Goal: Task Accomplishment & Management: Complete application form

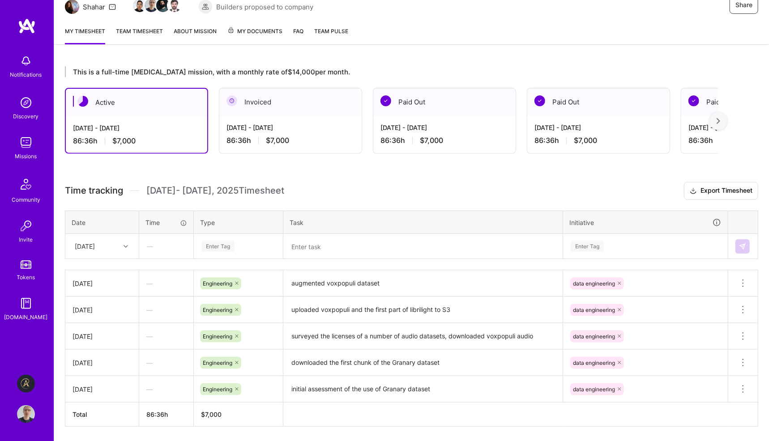
scroll to position [126, 0]
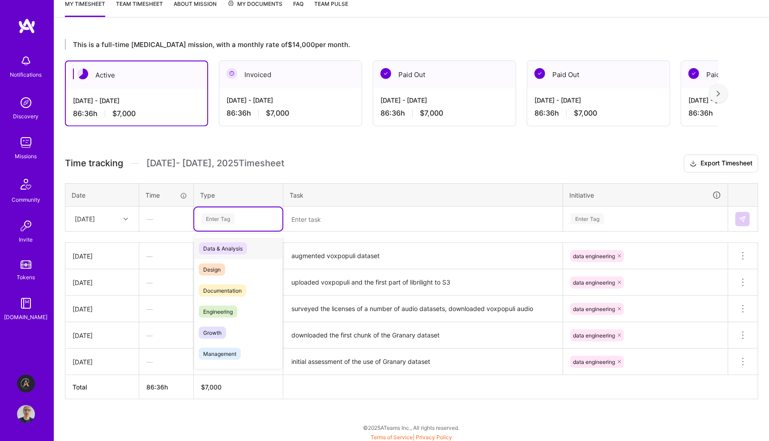
click at [245, 218] on div "Enter Tag" at bounding box center [239, 218] width 76 height 11
click at [236, 311] on span "Engineering" at bounding box center [218, 311] width 39 height 12
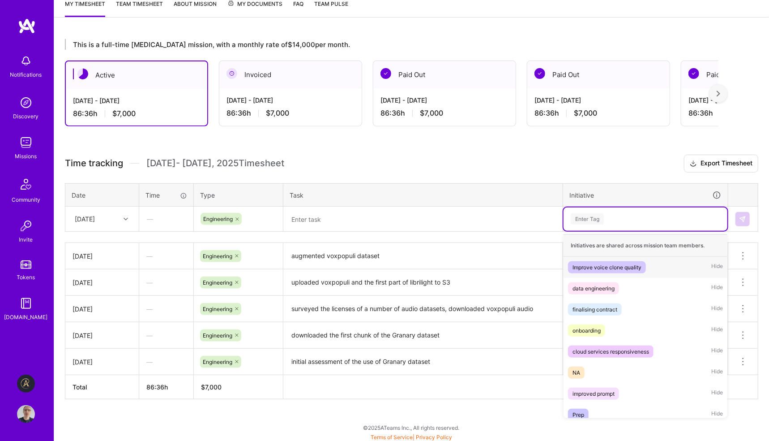
click at [606, 215] on div "Enter Tag" at bounding box center [645, 218] width 151 height 11
click at [610, 286] on div "data engineering" at bounding box center [594, 288] width 42 height 9
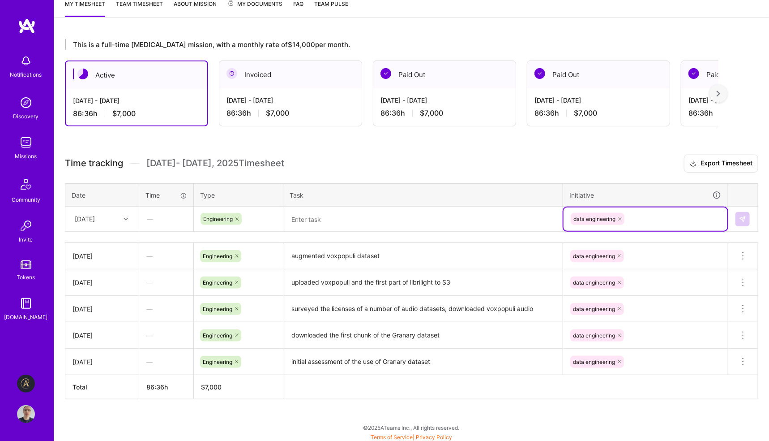
click at [339, 214] on textarea at bounding box center [423, 218] width 278 height 23
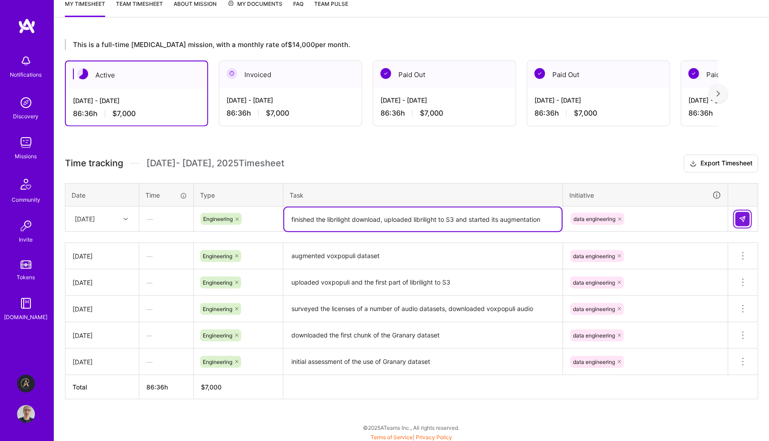
type textarea "finished the librilight download, uploaded librilight to S3 and started its aug…"
click at [744, 215] on img at bounding box center [742, 218] width 7 height 7
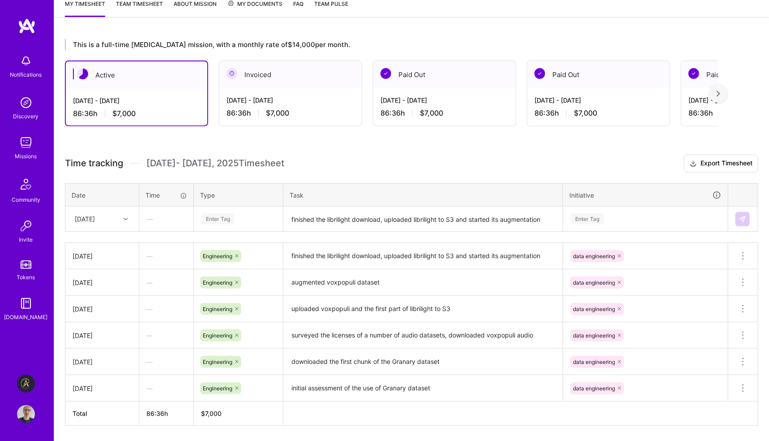
click at [380, 155] on h3 "Time tracking [DATE] - [DATE] Timesheet Export Timesheet" at bounding box center [412, 164] width 694 height 18
click at [25, 153] on div "Missions" at bounding box center [26, 155] width 22 height 9
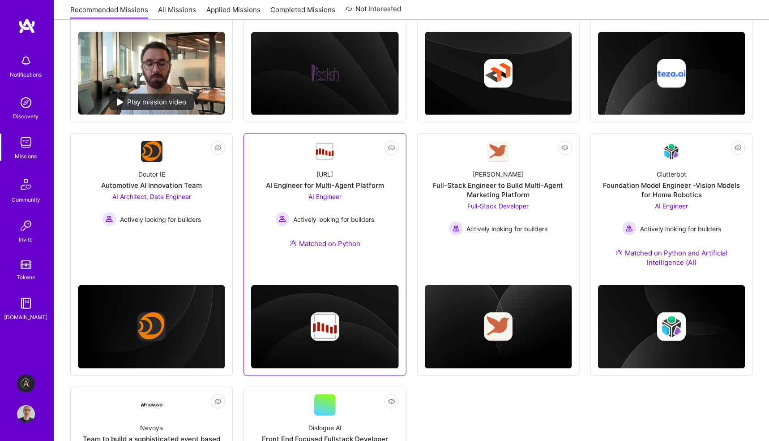
scroll to position [292, 0]
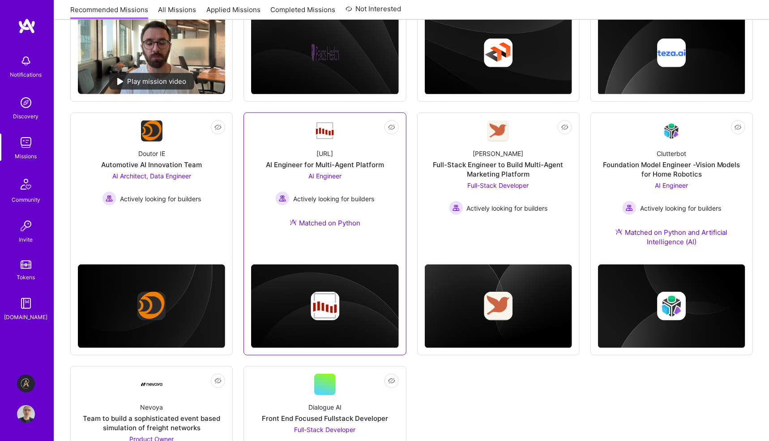
click at [322, 177] on span "AI Engineer" at bounding box center [325, 176] width 33 height 8
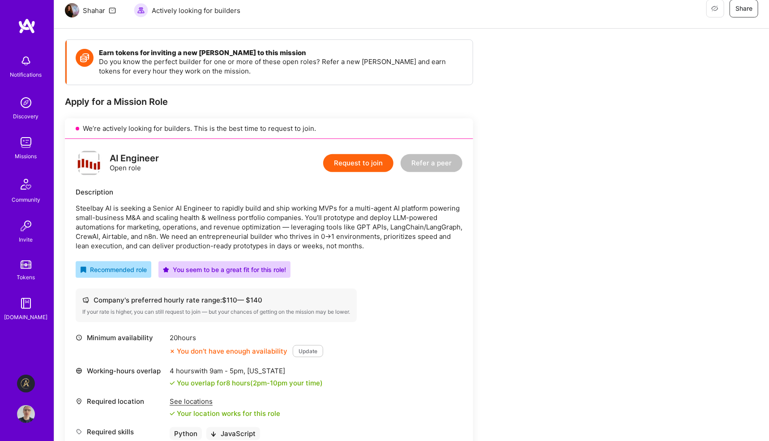
scroll to position [179, 0]
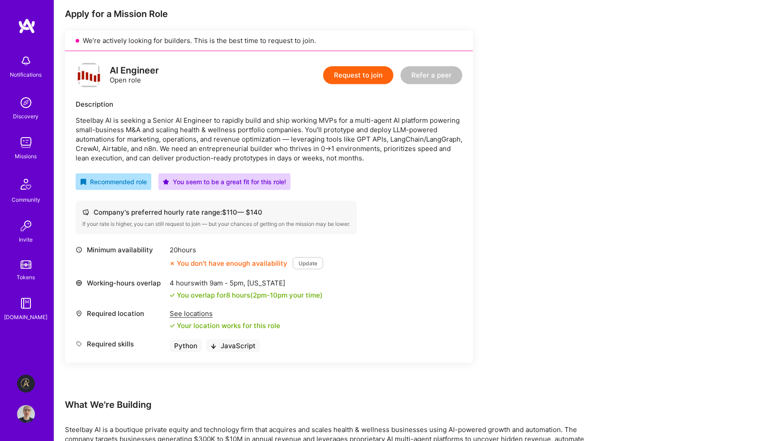
click at [372, 71] on button "Request to join" at bounding box center [358, 75] width 70 height 18
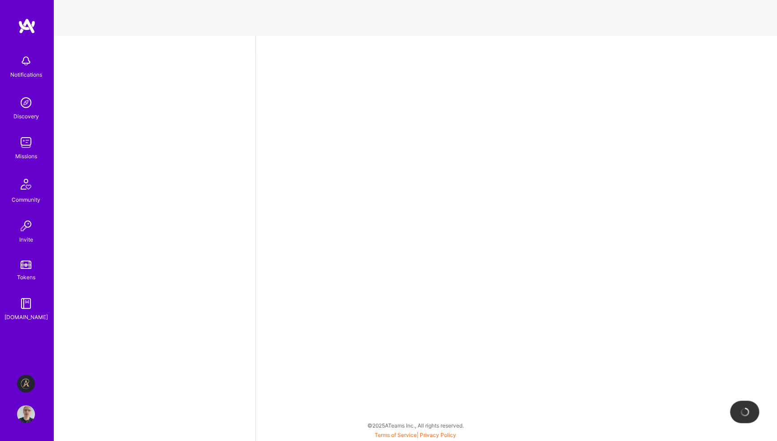
select select "GB"
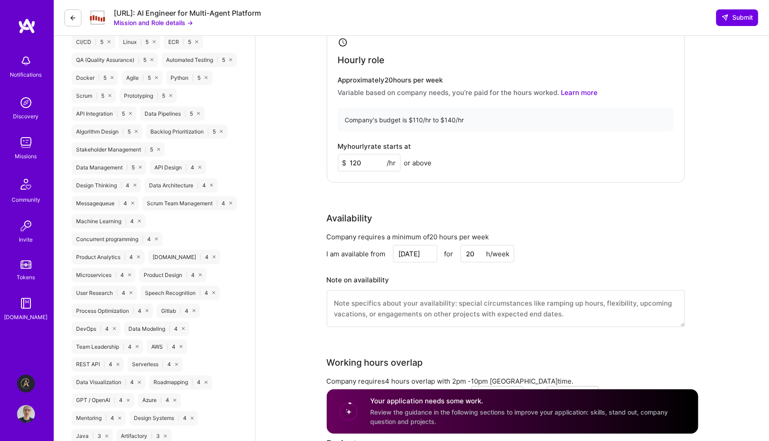
scroll to position [627, 0]
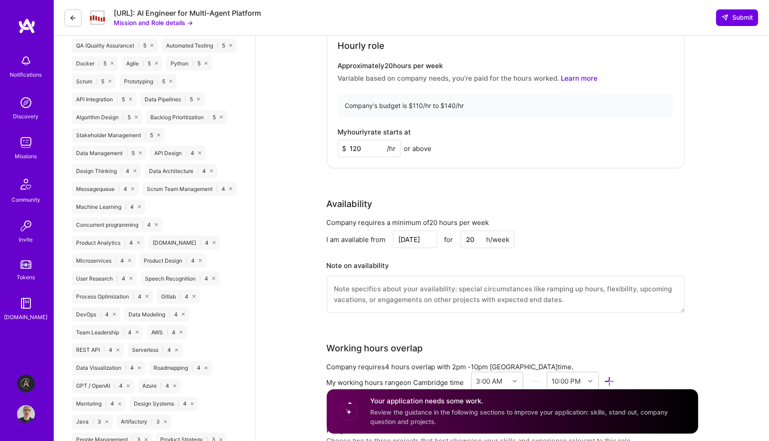
drag, startPoint x: 371, startPoint y: 146, endPoint x: 365, endPoint y: 147, distance: 6.5
click at [328, 145] on div "Hourly role Approximately 20 hours per week Variable based on company needs, yo…" at bounding box center [506, 90] width 358 height 157
type input "140"
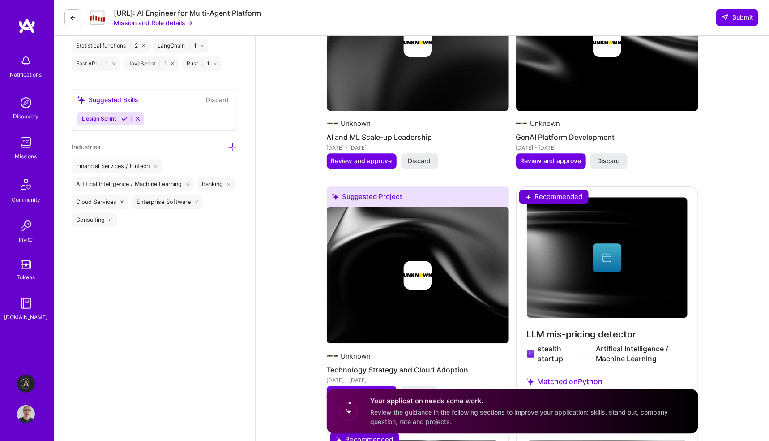
scroll to position [1254, 0]
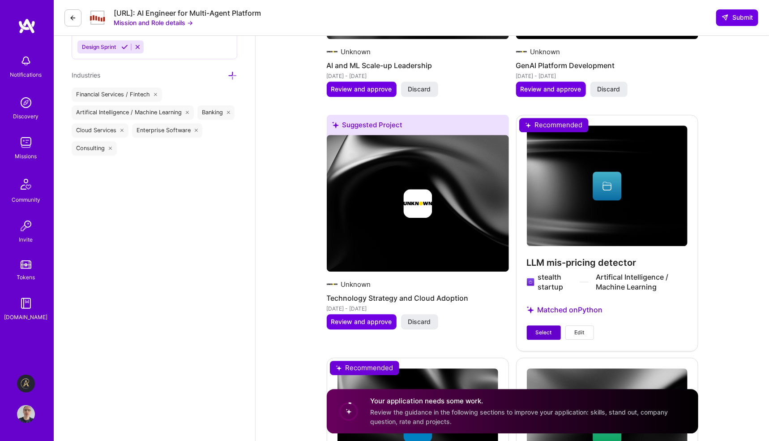
click at [550, 331] on span "Select" at bounding box center [544, 332] width 16 height 8
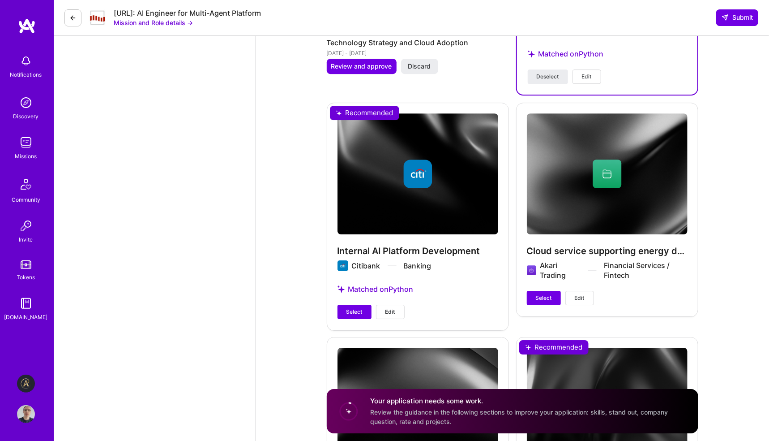
scroll to position [1523, 0]
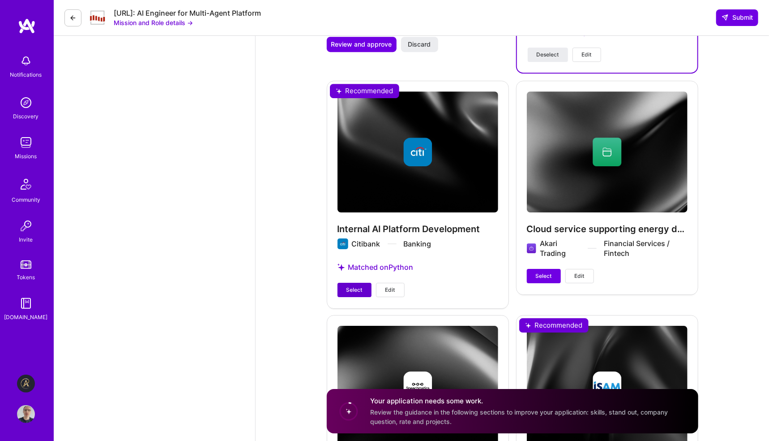
click at [359, 287] on span "Select" at bounding box center [355, 290] width 16 height 8
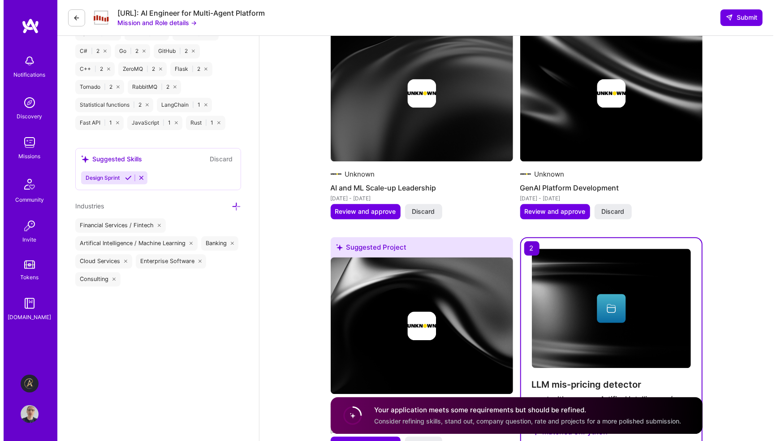
scroll to position [1149, 0]
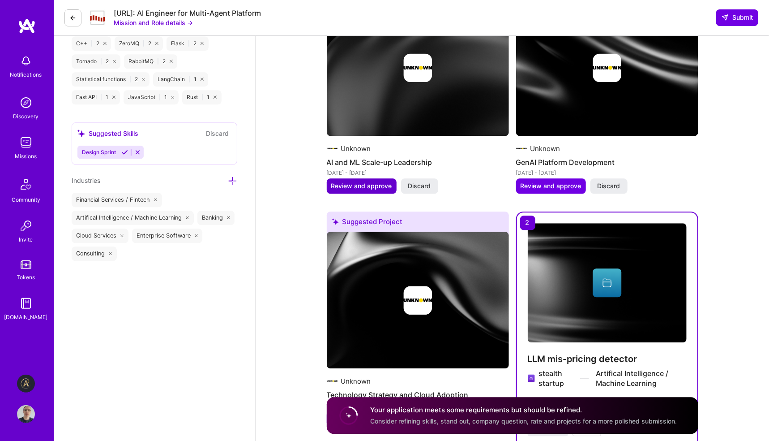
click at [348, 186] on span "Review and approve" at bounding box center [361, 185] width 61 height 9
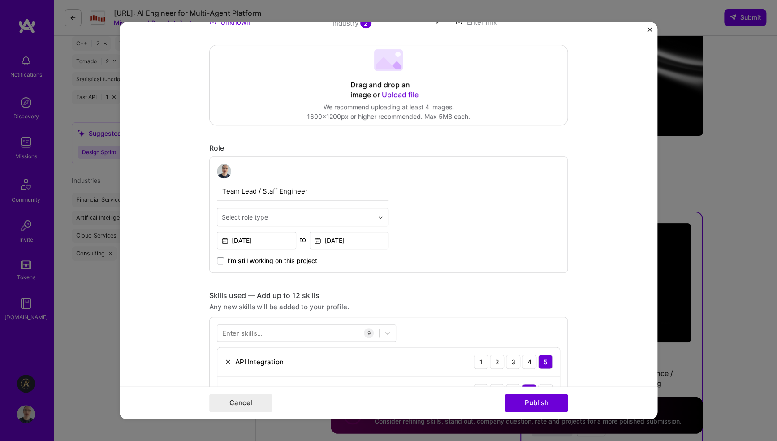
scroll to position [181, 0]
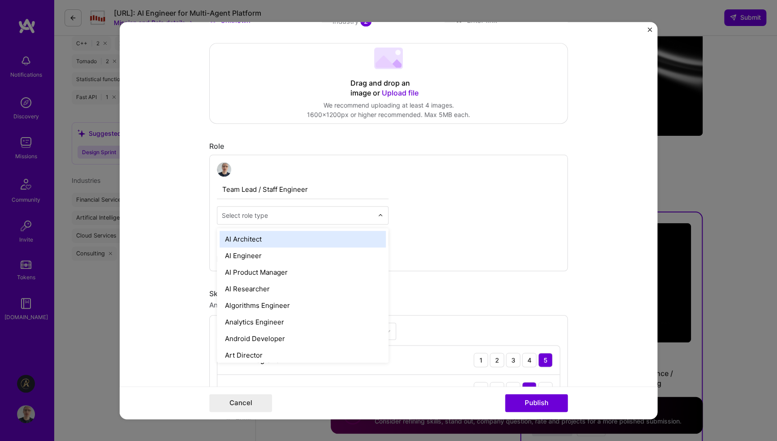
click at [286, 213] on input "text" at bounding box center [297, 215] width 151 height 9
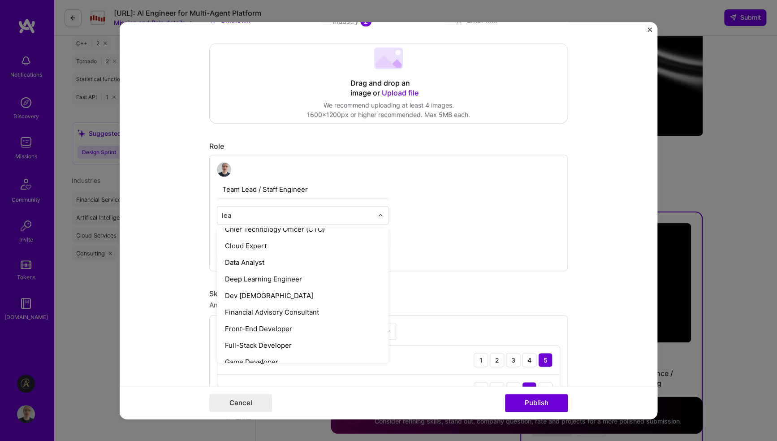
scroll to position [0, 0]
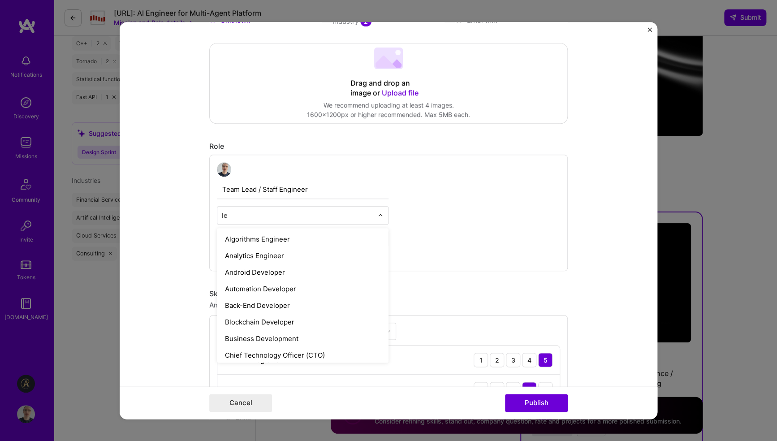
type input "l"
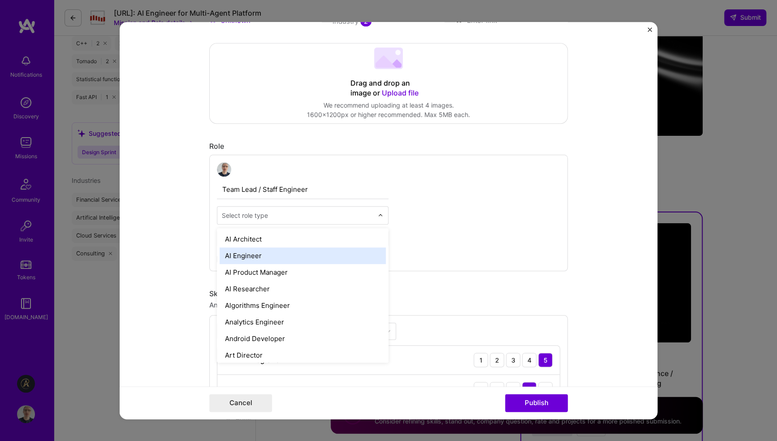
click at [259, 255] on div "AI Engineer" at bounding box center [302, 255] width 166 height 17
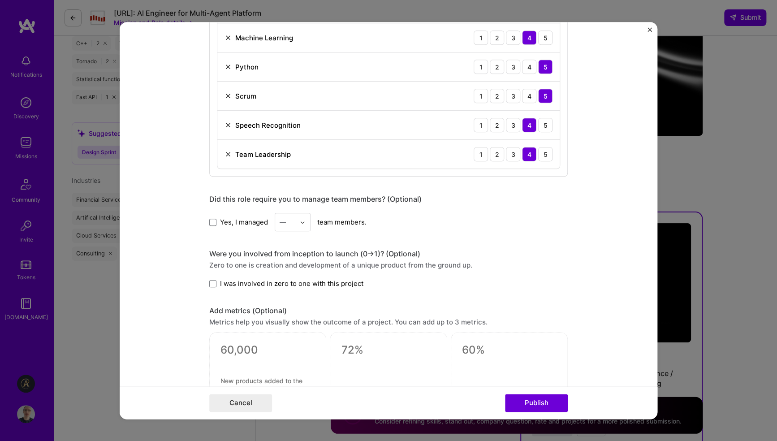
scroll to position [629, 0]
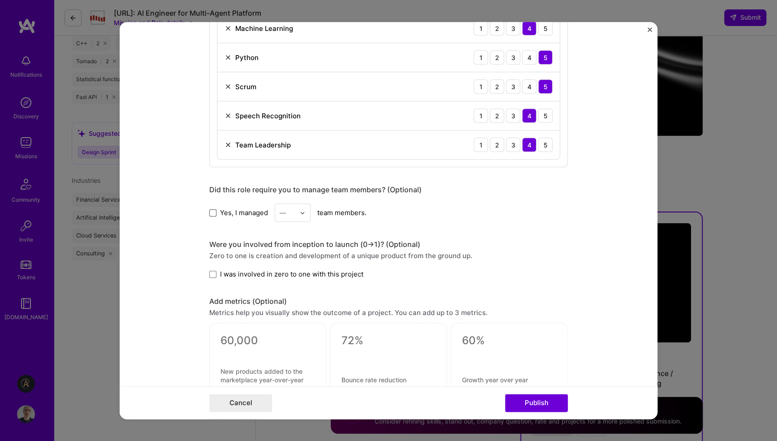
click at [209, 211] on span at bounding box center [212, 212] width 7 height 7
click at [0, 0] on input "Yes, I managed" at bounding box center [0, 0] width 0 height 0
click at [300, 210] on img at bounding box center [302, 212] width 5 height 5
click at [287, 227] on div "12" at bounding box center [292, 228] width 30 height 17
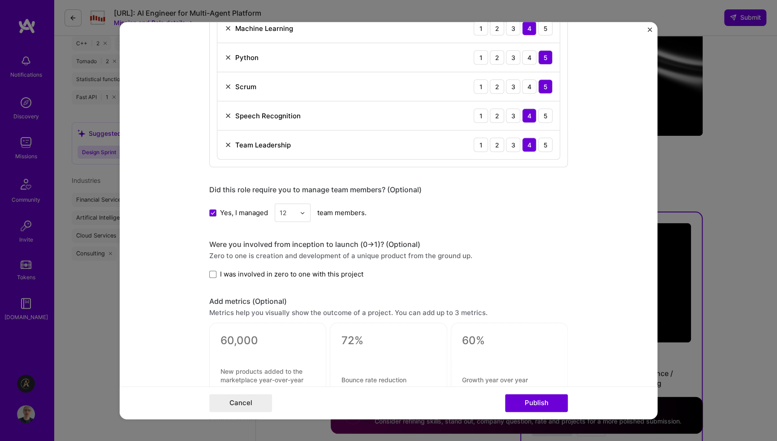
click at [271, 271] on span "I was involved in zero to one with this project" at bounding box center [291, 273] width 143 height 9
click at [0, 0] on input "I was involved in zero to one with this project" at bounding box center [0, 0] width 0 height 0
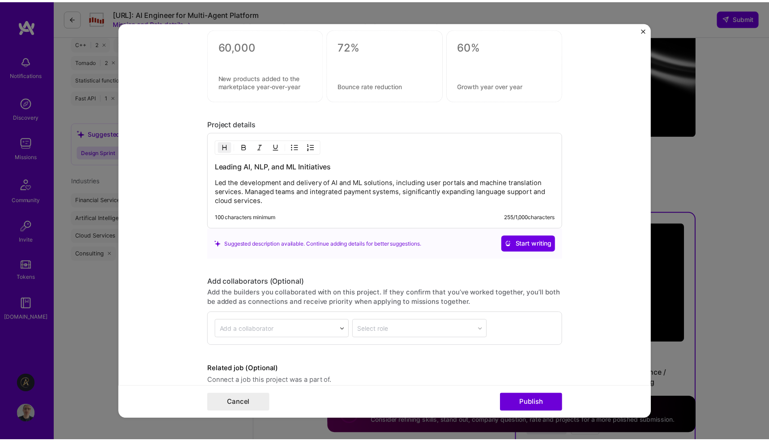
scroll to position [960, 0]
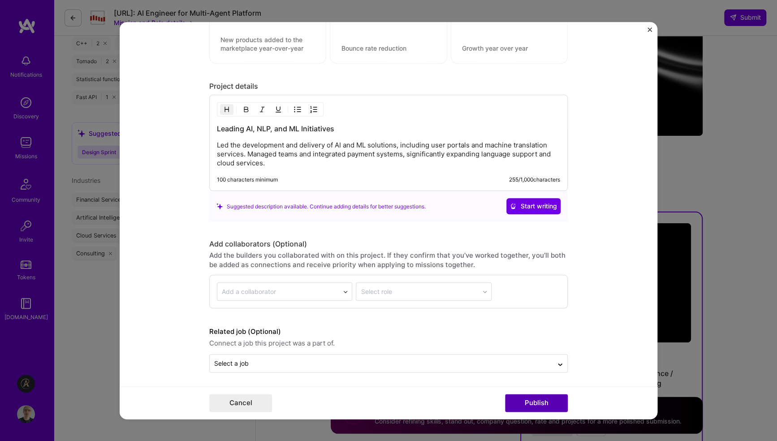
click at [552, 404] on button "Publish" at bounding box center [536, 403] width 63 height 18
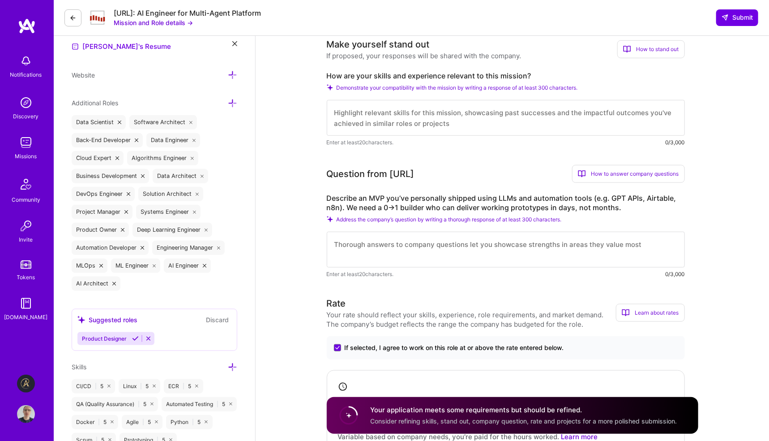
scroll to position [179, 0]
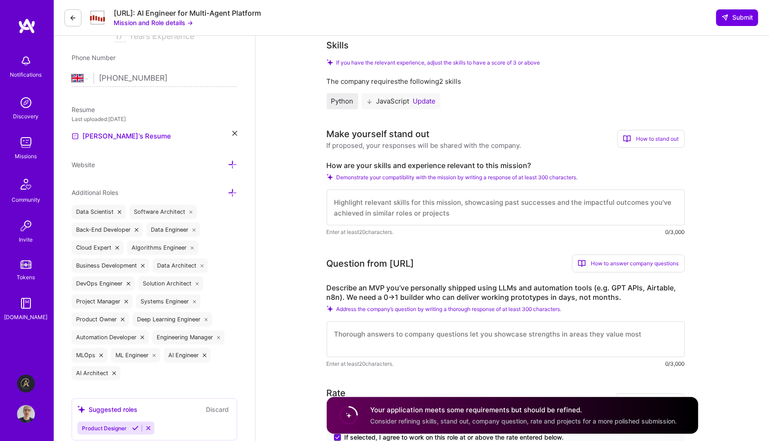
click at [404, 209] on textarea at bounding box center [506, 207] width 358 height 36
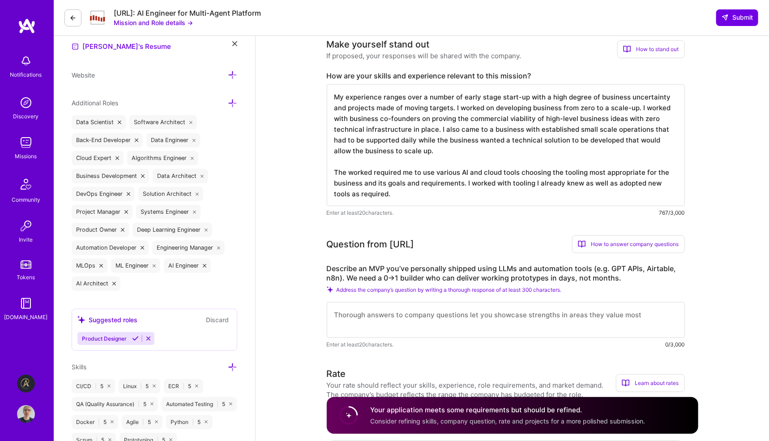
scroll to position [358, 0]
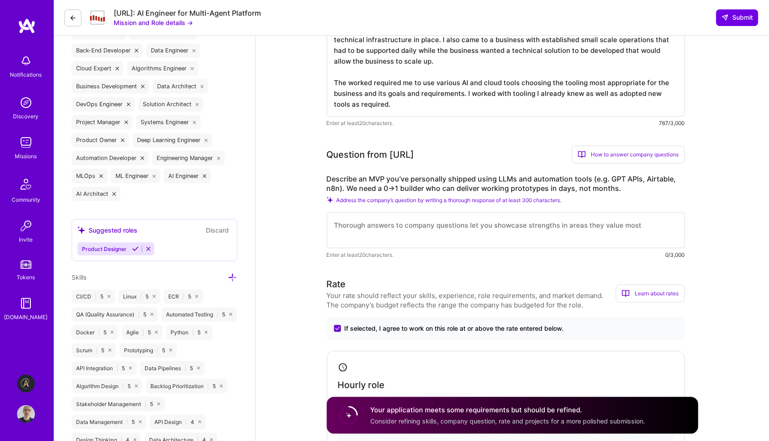
type textarea "My experience ranges over a number of early stage start-up with a high degree o…"
click at [436, 227] on textarea at bounding box center [506, 230] width 358 height 36
drag, startPoint x: 503, startPoint y: 226, endPoint x: 572, endPoint y: 223, distance: 68.6
click at [572, 223] on textarea "I worked with a technical co-founder knowledgeable with a certain kind of tradi…" at bounding box center [506, 230] width 358 height 36
type textarea "I worked with a technical co-founder knowledgeable about auction trading who ha…"
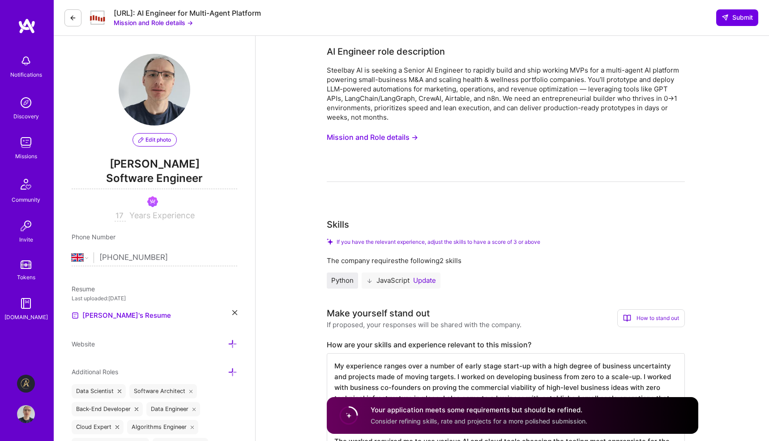
select select "GB"
type textarea "I worked with a technical co-founder knowledgeable about auction trading who ha…"
click at [734, 16] on span "Submit" at bounding box center [737, 17] width 31 height 9
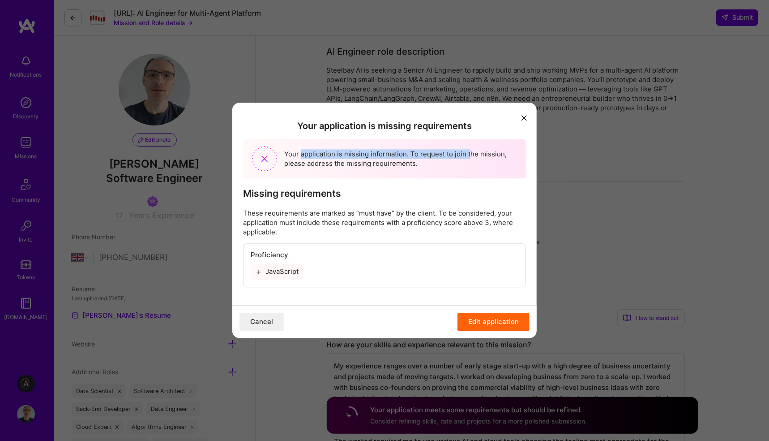
drag, startPoint x: 301, startPoint y: 153, endPoint x: 469, endPoint y: 154, distance: 168.4
click at [469, 154] on div "Your application is missing information. To request to join the mission, please…" at bounding box center [384, 158] width 283 height 39
drag, startPoint x: 306, startPoint y: 163, endPoint x: 435, endPoint y: 163, distance: 129.0
click at [435, 163] on div "Your application is missing information. To request to join the mission, please…" at bounding box center [384, 158] width 283 height 39
click at [390, 162] on div "Your application is missing information. To request to join the mission, please…" at bounding box center [384, 158] width 283 height 39
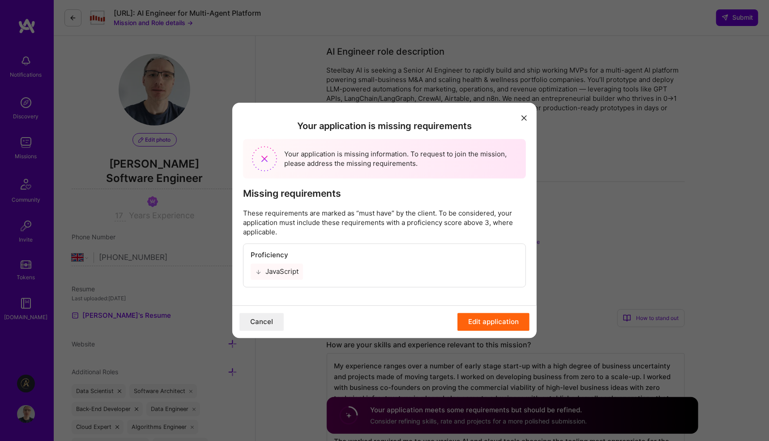
click at [284, 270] on div "JavaScript" at bounding box center [277, 271] width 52 height 16
click at [490, 322] on button "Edit application" at bounding box center [494, 322] width 72 height 18
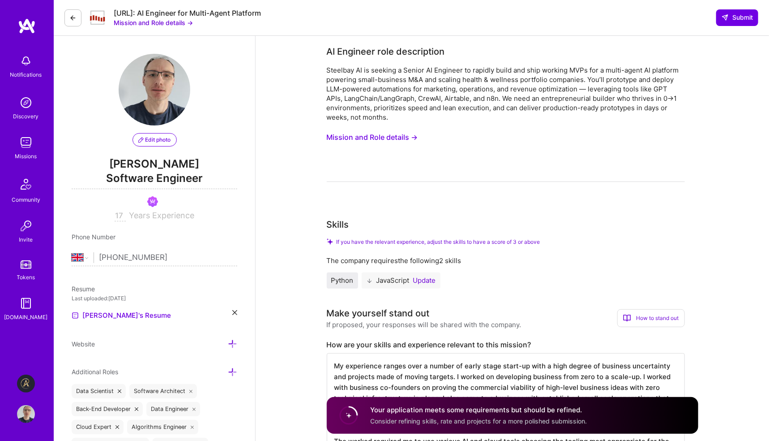
click at [422, 279] on button "Update" at bounding box center [424, 280] width 23 height 7
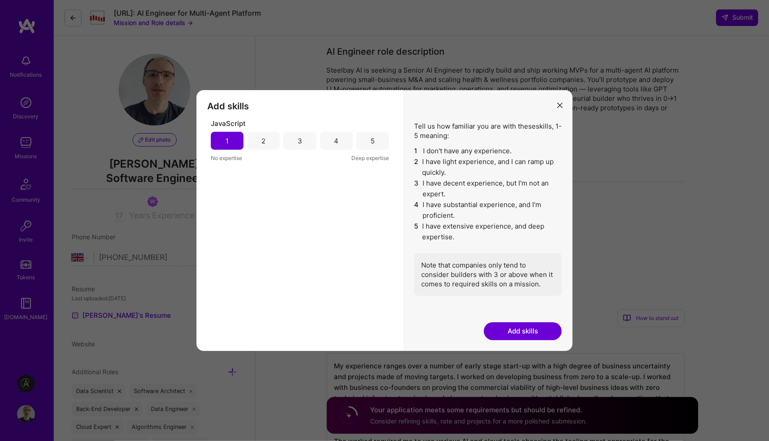
click at [258, 141] on div "2" at bounding box center [263, 141] width 33 height 18
click at [226, 140] on div "1" at bounding box center [227, 140] width 3 height 9
click at [260, 142] on div "2" at bounding box center [263, 141] width 33 height 18
click at [525, 329] on button "Add skills" at bounding box center [523, 331] width 78 height 18
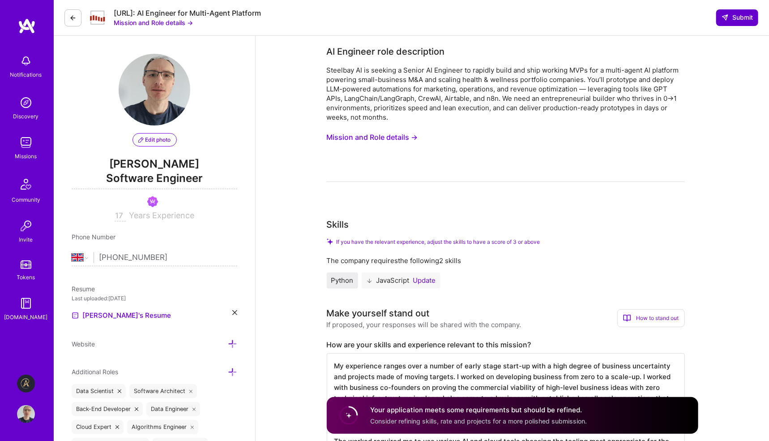
click at [741, 19] on span "Submit" at bounding box center [737, 17] width 31 height 9
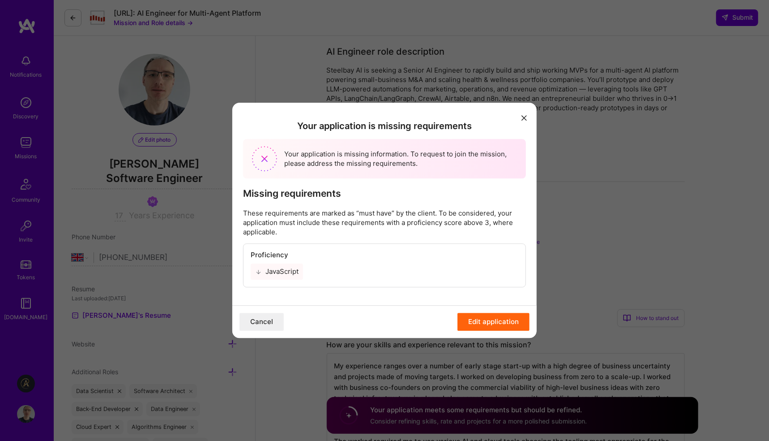
click at [477, 319] on button "Edit application" at bounding box center [494, 322] width 72 height 18
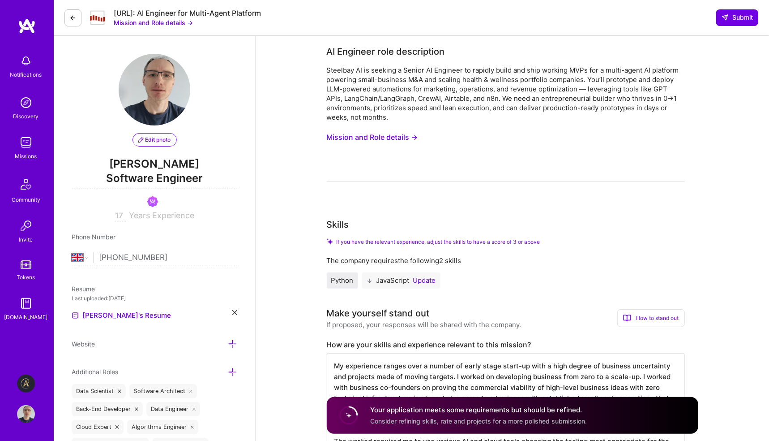
click at [432, 279] on button "Update" at bounding box center [424, 280] width 23 height 7
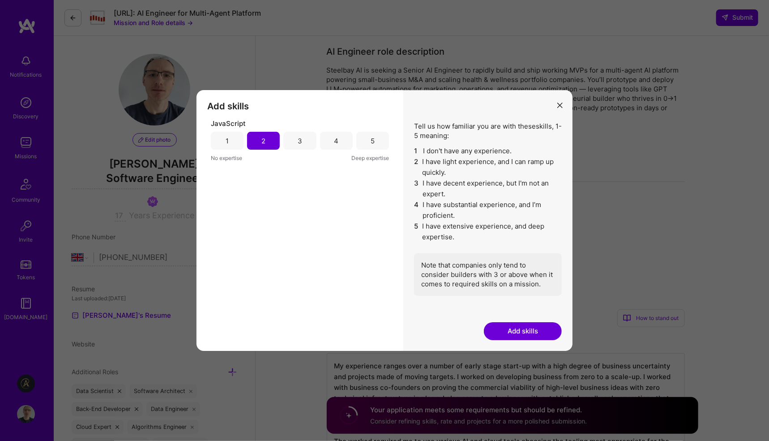
click at [517, 330] on button "Add skills" at bounding box center [523, 331] width 78 height 18
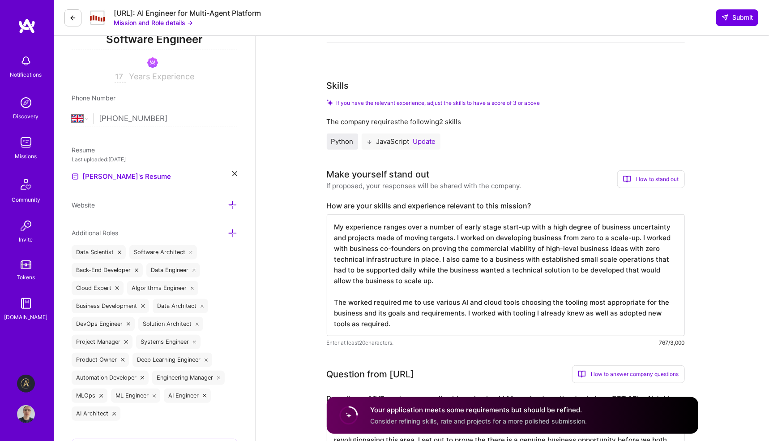
scroll to position [90, 0]
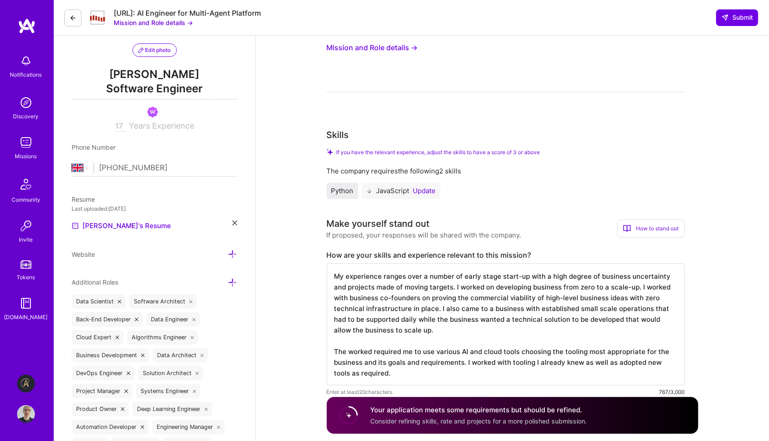
click at [428, 188] on button "Update" at bounding box center [424, 190] width 23 height 7
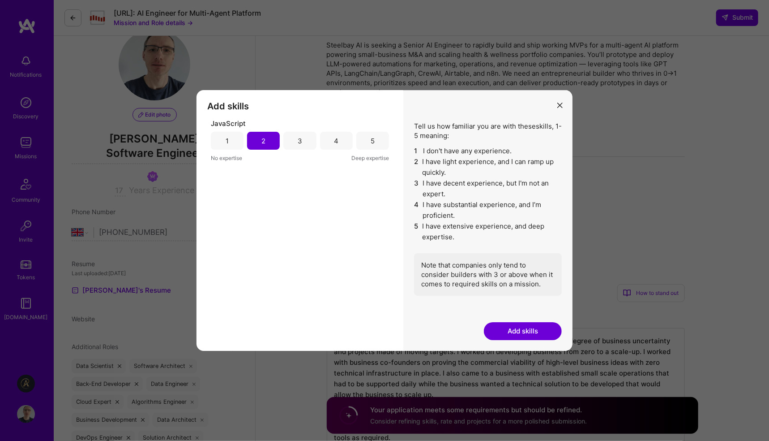
scroll to position [0, 0]
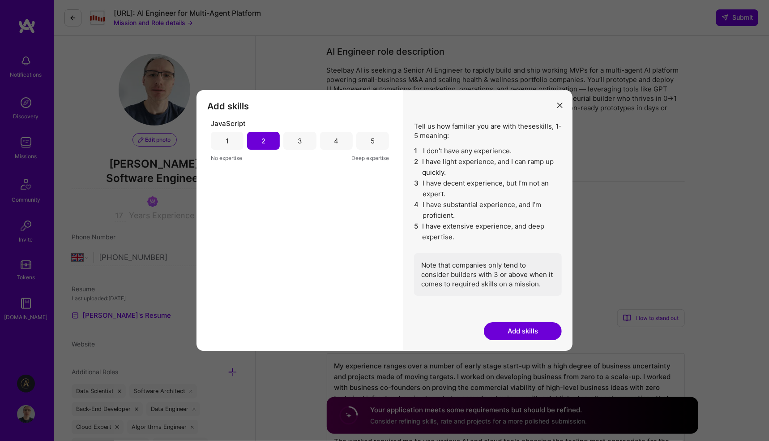
click at [516, 331] on button "Add skills" at bounding box center [523, 331] width 78 height 18
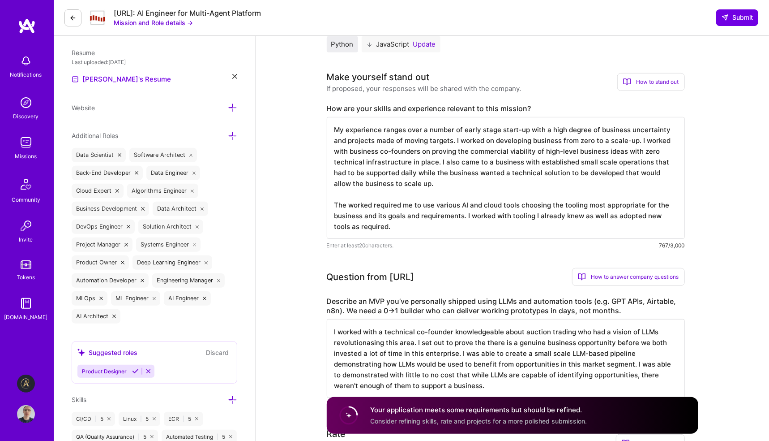
scroll to position [269, 0]
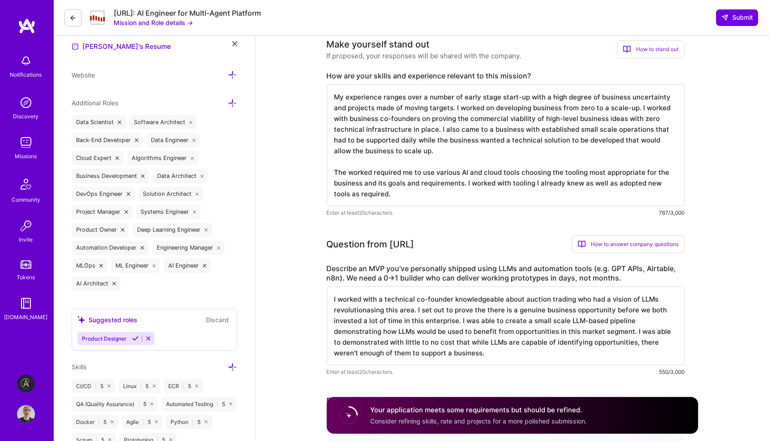
drag, startPoint x: 407, startPoint y: 196, endPoint x: 308, endPoint y: 87, distance: 146.5
drag, startPoint x: 332, startPoint y: 299, endPoint x: 539, endPoint y: 349, distance: 212.9
click at [521, 361] on textarea "I worked with a technical co-founder knowledgeable about auction trading who ha…" at bounding box center [506, 325] width 358 height 79
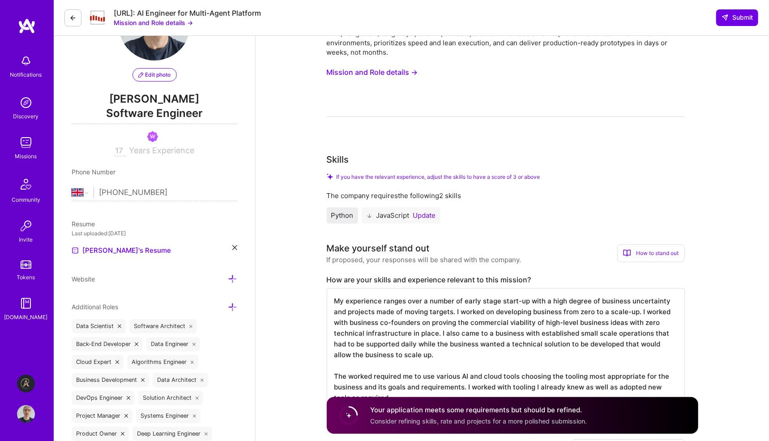
scroll to position [0, 0]
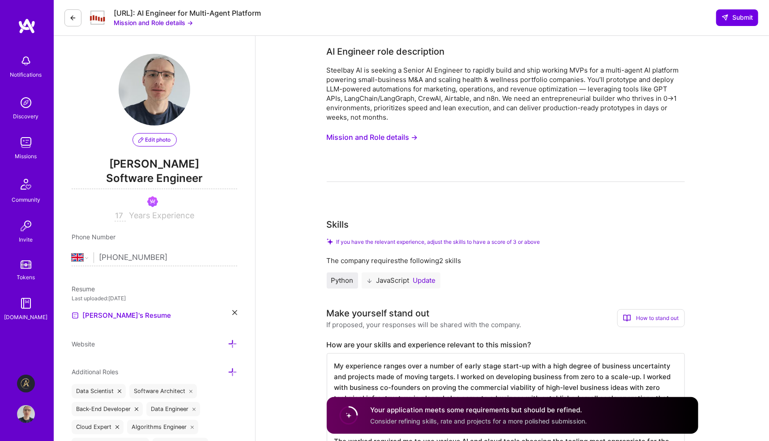
click at [350, 416] on circle at bounding box center [348, 415] width 17 height 17
click at [399, 415] on div "Your application meets some requirements but should be refined. Consider refini…" at bounding box center [479, 415] width 217 height 21
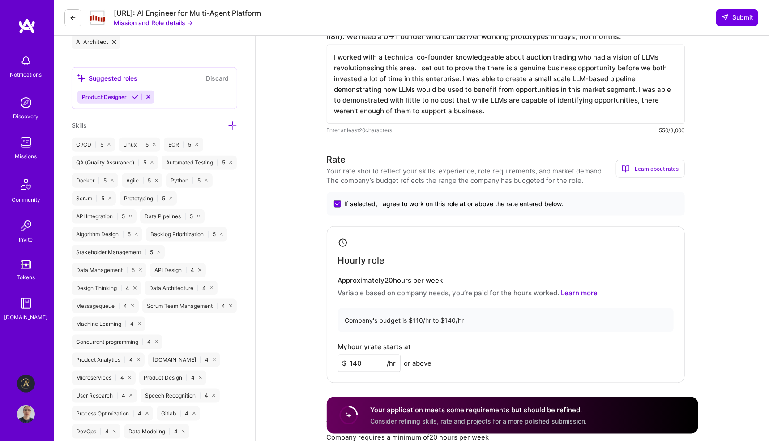
scroll to position [537, 0]
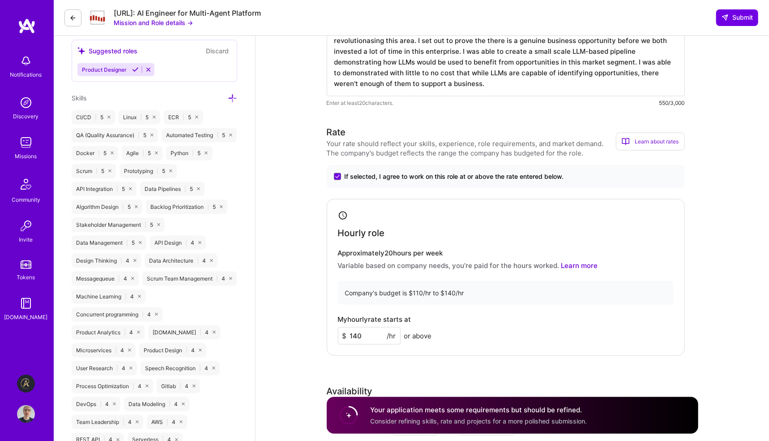
click at [231, 96] on icon at bounding box center [232, 98] width 9 height 9
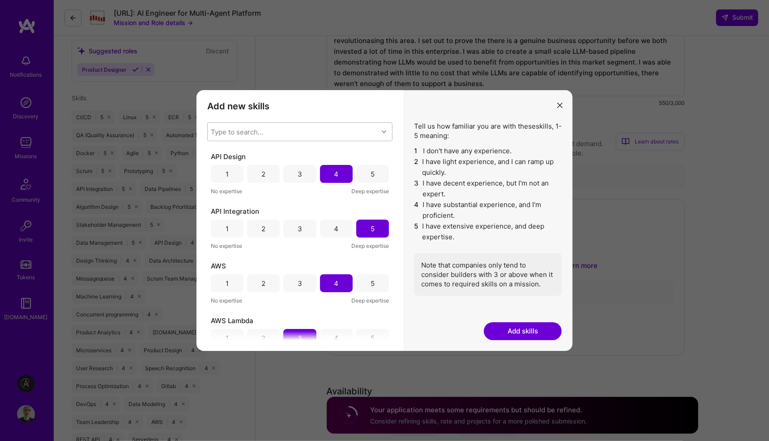
click at [255, 128] on div "Type to search..." at bounding box center [237, 131] width 52 height 9
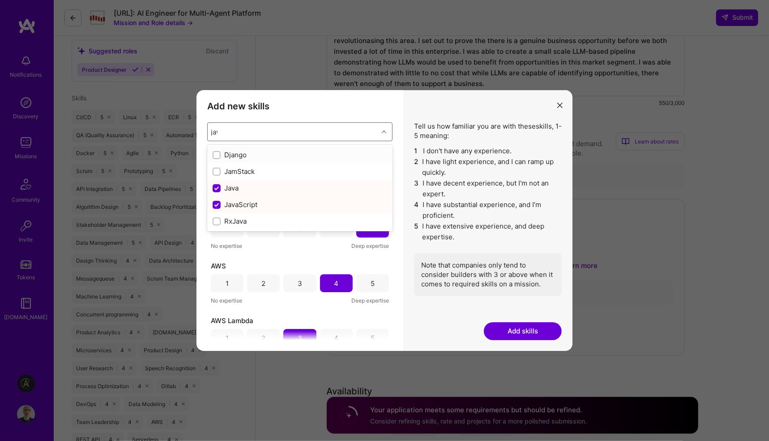
type input "java"
checkbox input "true"
checkbox input "false"
click at [559, 99] on button "modal" at bounding box center [560, 104] width 11 height 15
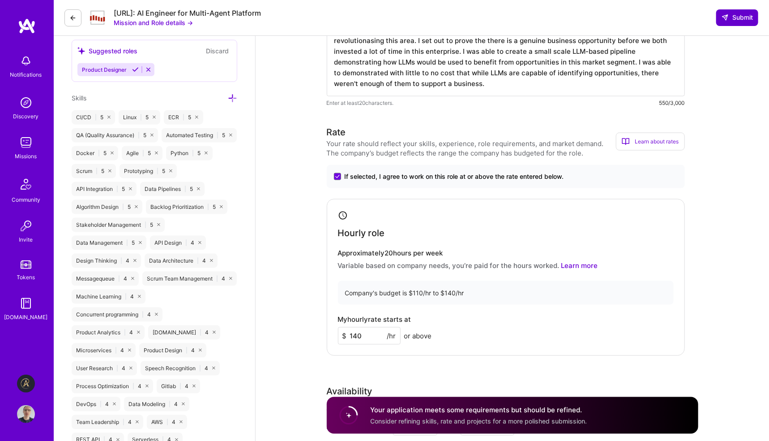
click at [748, 17] on span "Submit" at bounding box center [737, 17] width 31 height 9
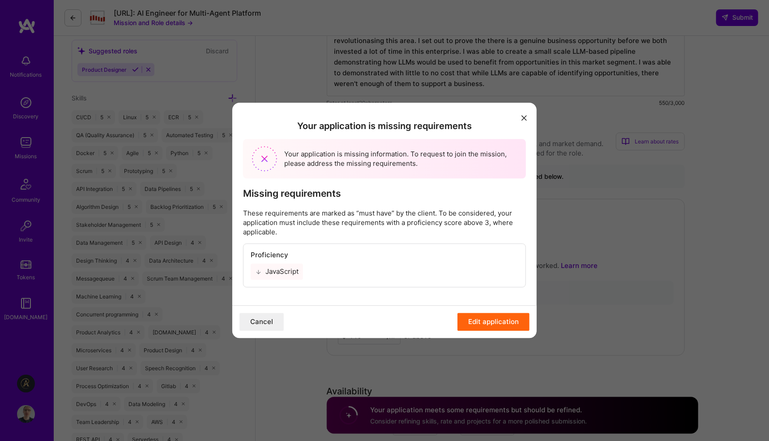
click at [266, 324] on button "Cancel" at bounding box center [262, 322] width 44 height 18
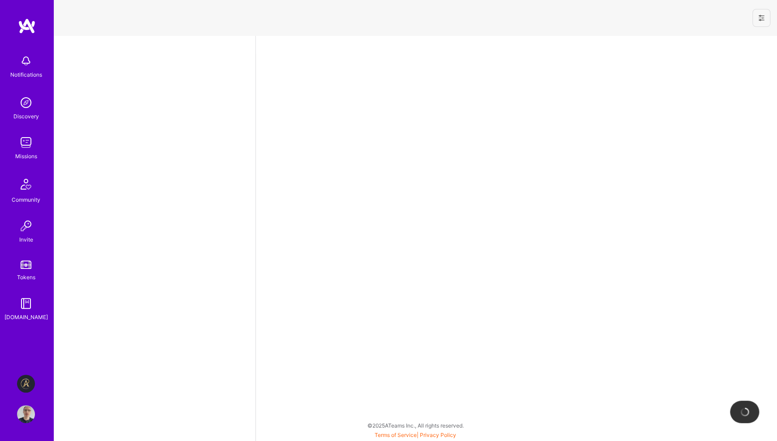
select select "GB"
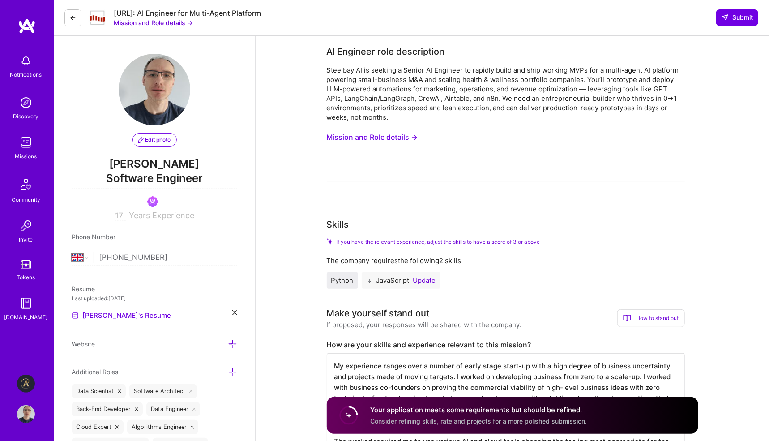
click at [429, 280] on button "Update" at bounding box center [424, 280] width 23 height 7
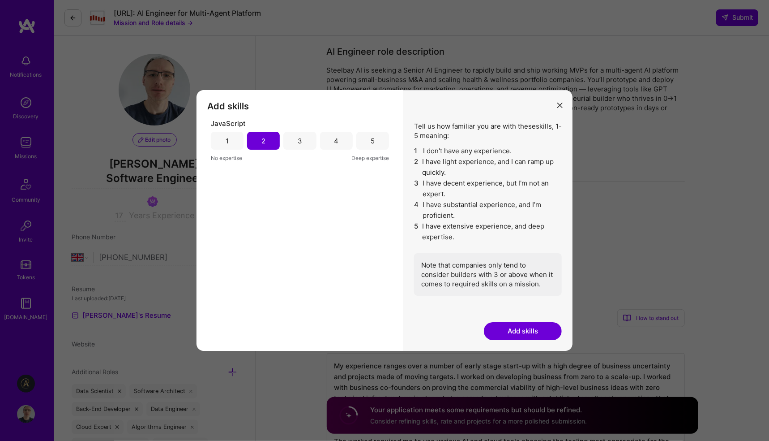
click at [303, 140] on div "3" at bounding box center [300, 141] width 33 height 18
click at [500, 327] on button "Add skills" at bounding box center [523, 331] width 78 height 18
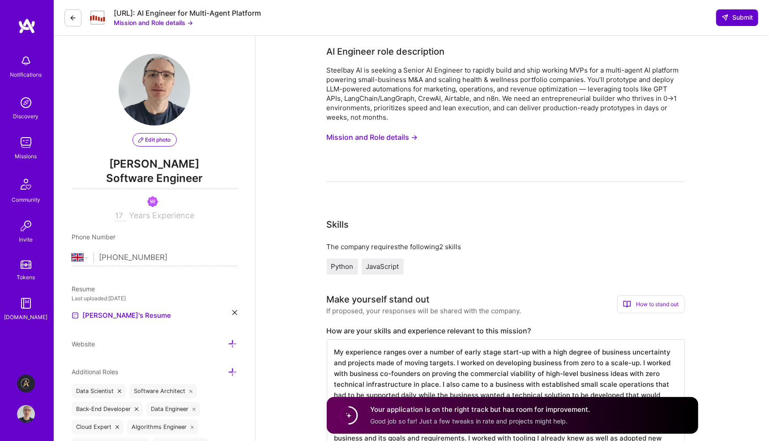
click at [747, 15] on span "Submit" at bounding box center [737, 17] width 31 height 9
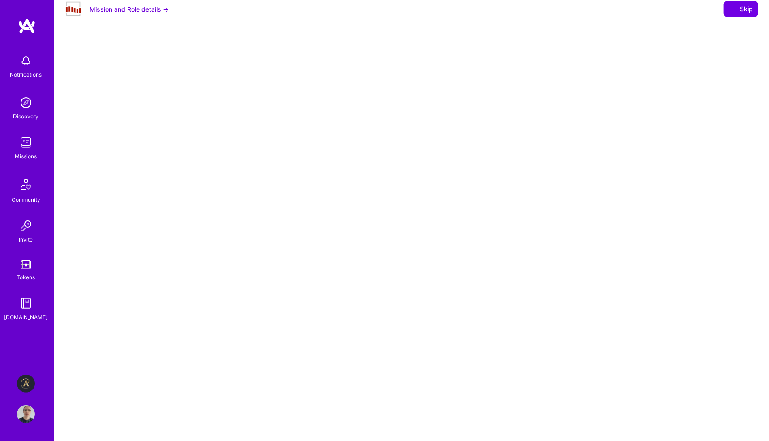
select select "GB"
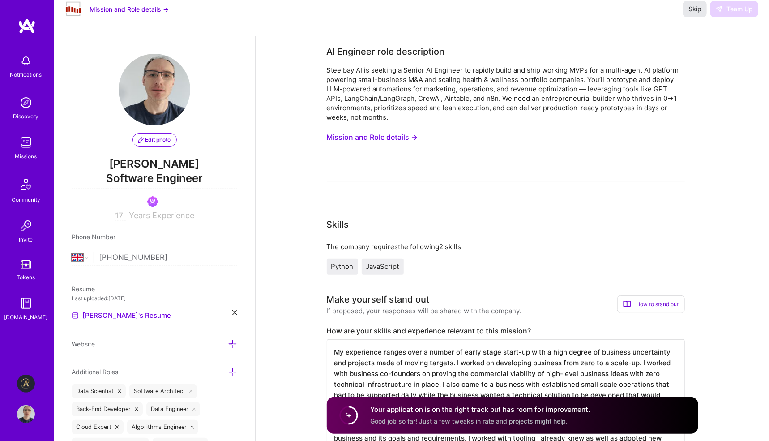
click at [696, 13] on span "Skip" at bounding box center [695, 8] width 13 height 9
click at [694, 13] on span "Skip" at bounding box center [695, 8] width 13 height 9
click at [27, 147] on img at bounding box center [26, 142] width 18 height 18
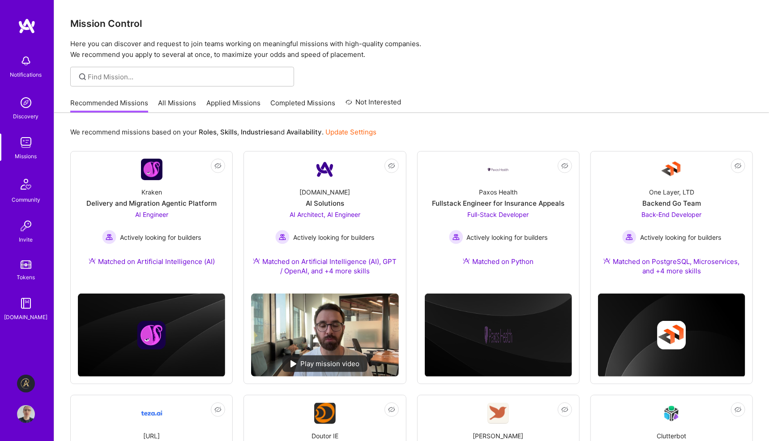
click at [224, 102] on link "Applied Missions" at bounding box center [233, 105] width 54 height 15
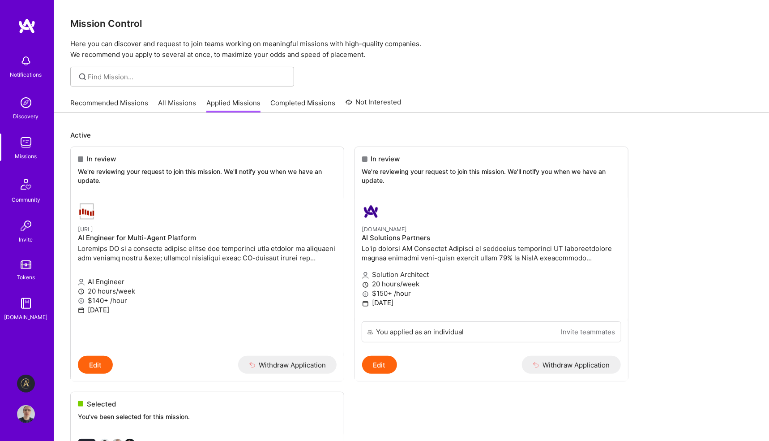
click at [175, 101] on link "All Missions" at bounding box center [178, 105] width 38 height 15
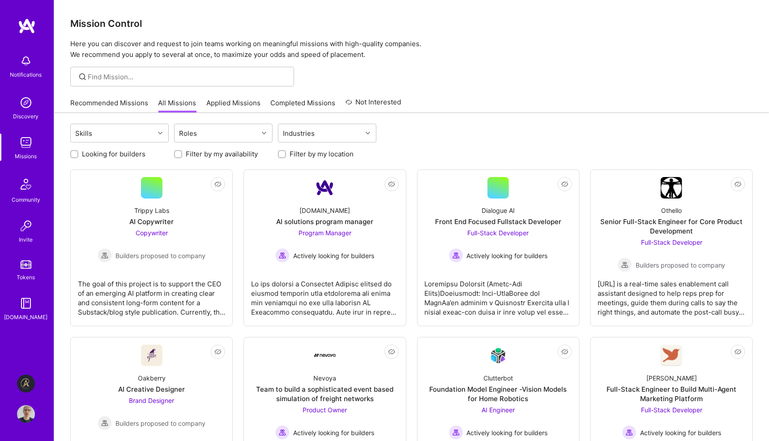
click at [99, 101] on link "Recommended Missions" at bounding box center [109, 105] width 78 height 15
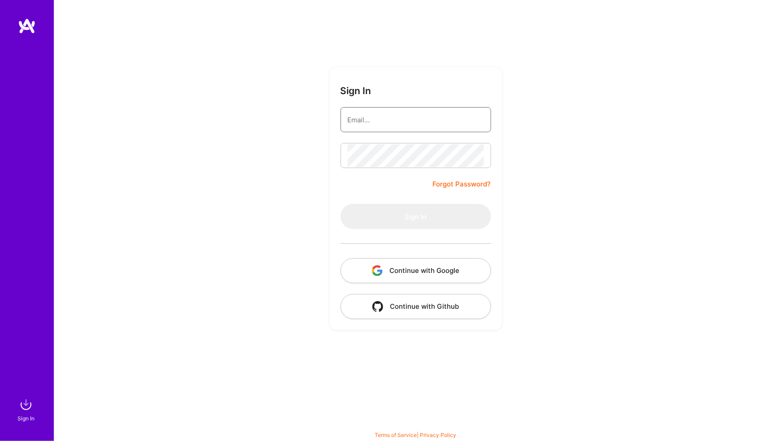
click at [390, 117] on input "email" at bounding box center [416, 119] width 136 height 23
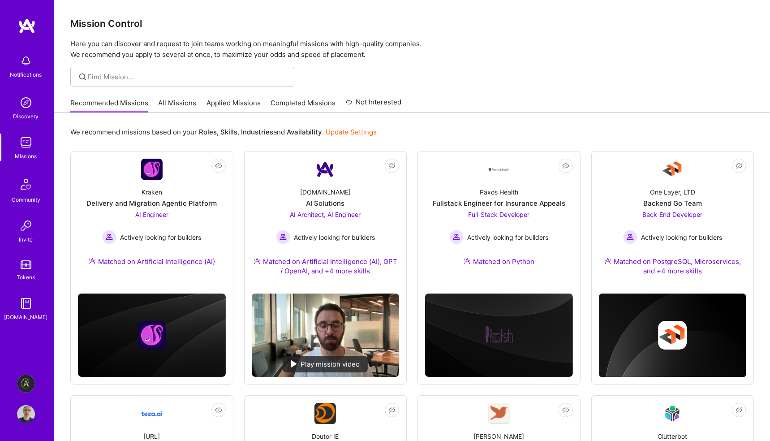
click at [26, 191] on img at bounding box center [25, 183] width 21 height 21
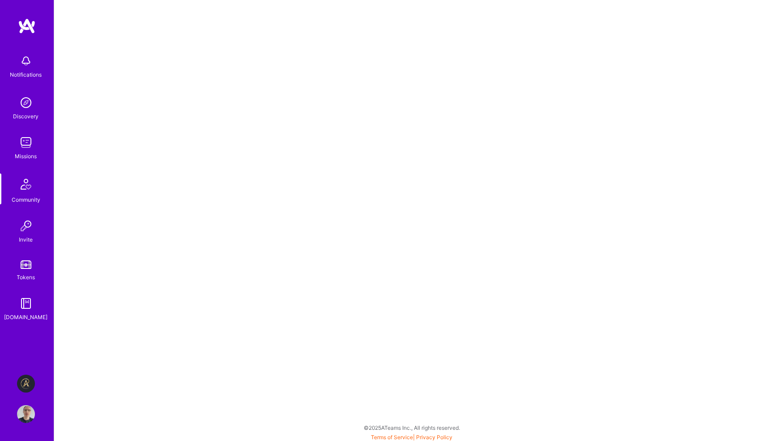
click at [26, 195] on div "Community" at bounding box center [26, 199] width 29 height 9
click at [24, 186] on img at bounding box center [25, 183] width 21 height 21
